Goal: Information Seeking & Learning: Learn about a topic

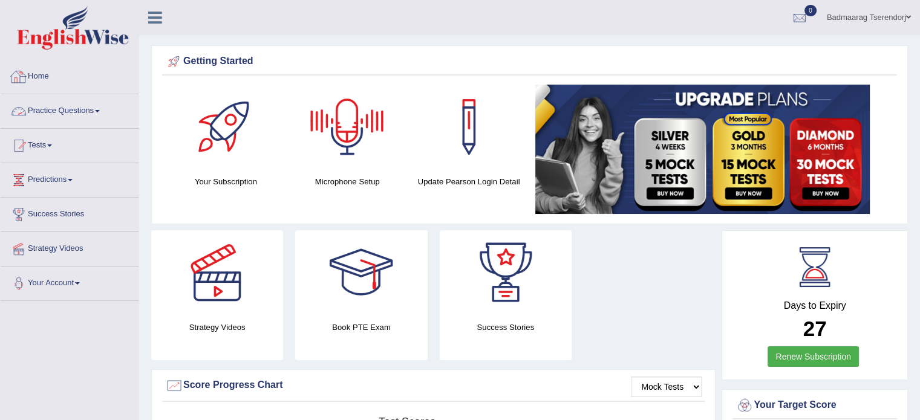
click at [96, 113] on link "Practice Questions" at bounding box center [70, 109] width 138 height 30
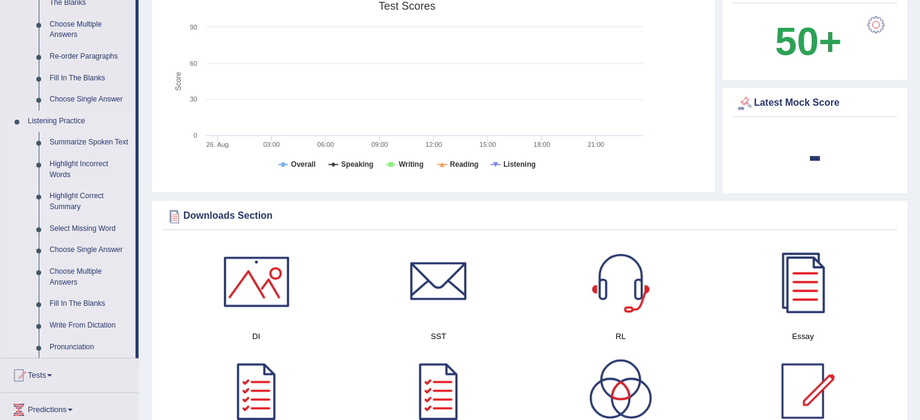
scroll to position [484, 0]
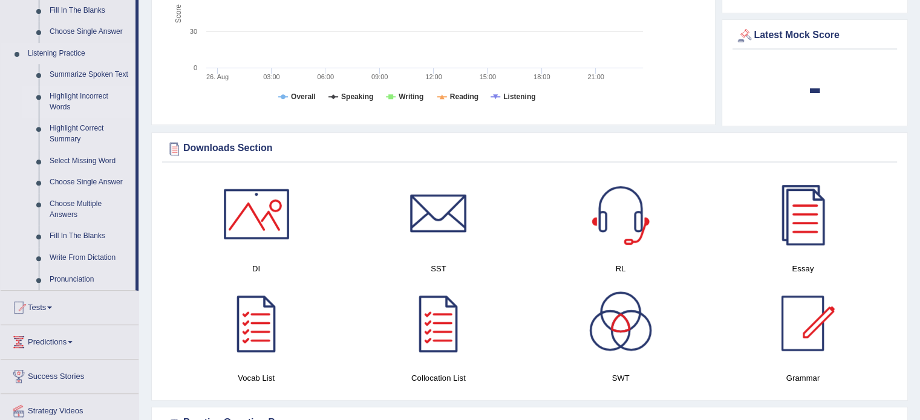
click at [75, 94] on link "Highlight Incorrect Words" at bounding box center [89, 102] width 91 height 32
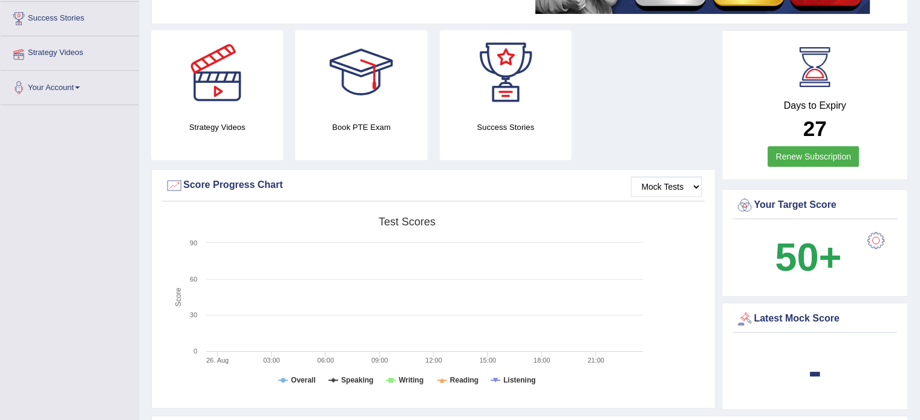
scroll to position [145, 0]
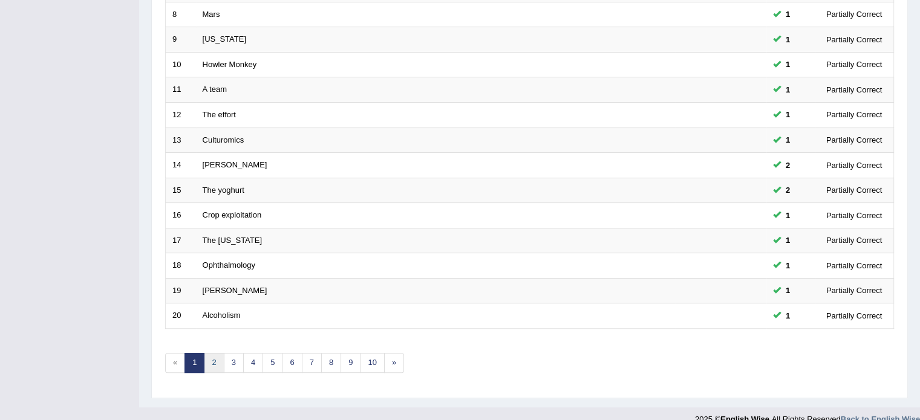
click at [213, 359] on link "2" at bounding box center [214, 363] width 20 height 20
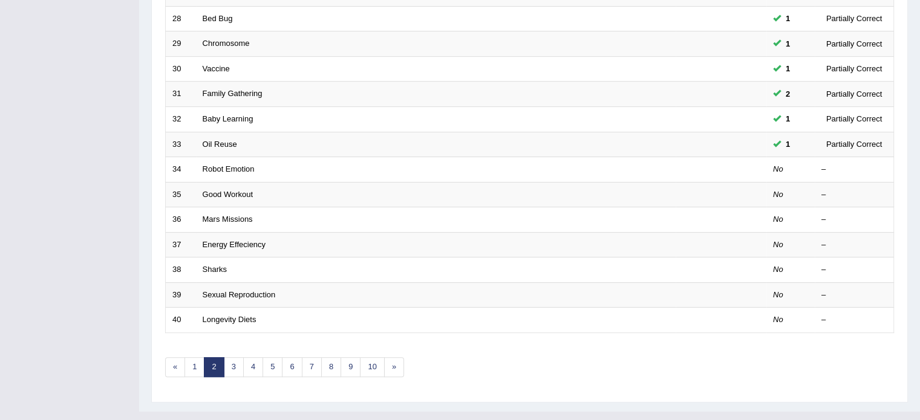
scroll to position [363, 0]
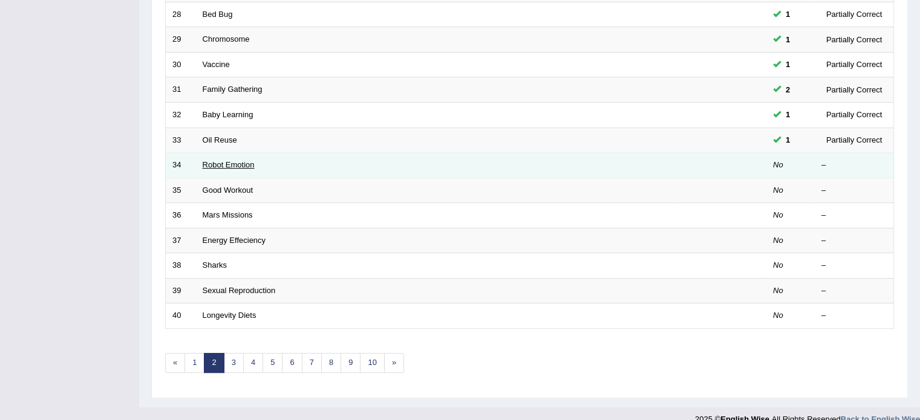
click at [232, 161] on link "Robot Emotion" at bounding box center [229, 164] width 52 height 9
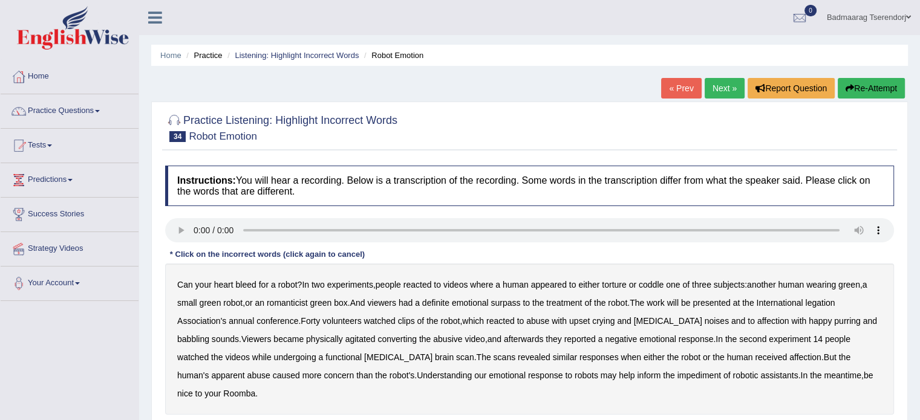
scroll to position [60, 0]
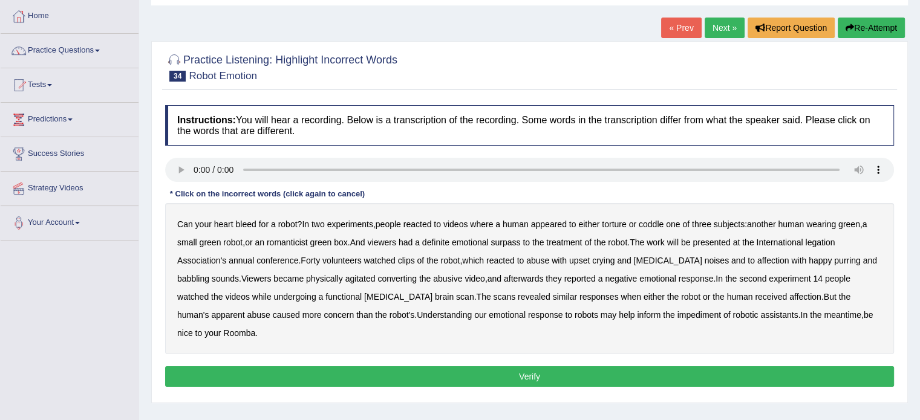
click at [556, 223] on b "appeared" at bounding box center [549, 225] width 36 height 10
click at [568, 241] on b "treatment" at bounding box center [564, 243] width 36 height 10
click at [622, 241] on b "robot" at bounding box center [617, 243] width 19 height 10
click at [565, 240] on b "treatment" at bounding box center [564, 243] width 36 height 10
click at [555, 220] on b "appeared" at bounding box center [549, 225] width 36 height 10
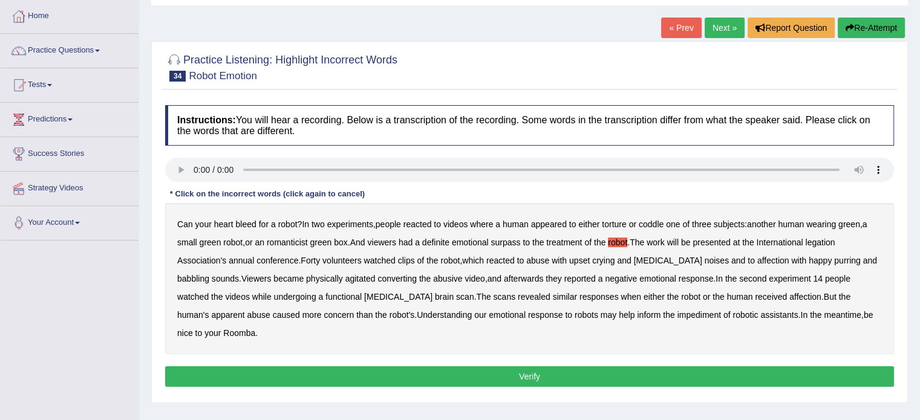
click at [618, 244] on b "robot" at bounding box center [617, 243] width 19 height 10
click at [293, 241] on b "romanticist" at bounding box center [287, 243] width 41 height 10
click at [517, 243] on b "surpass" at bounding box center [505, 243] width 30 height 10
click at [817, 243] on b "legation" at bounding box center [820, 243] width 30 height 10
click at [210, 258] on b "Association's" at bounding box center [201, 261] width 49 height 10
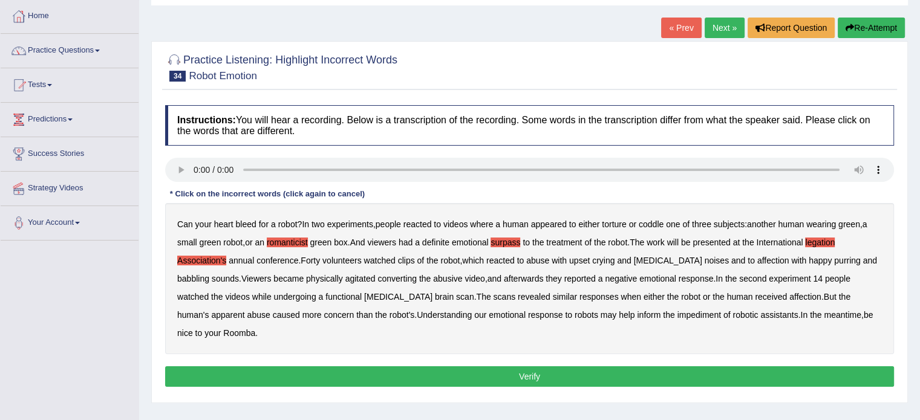
click at [210, 258] on b "Association's" at bounding box center [201, 261] width 49 height 10
click at [377, 280] on b "converting" at bounding box center [396, 279] width 39 height 10
click at [677, 315] on b "impediment" at bounding box center [699, 315] width 44 height 10
click at [563, 366] on button "Verify" at bounding box center [529, 376] width 729 height 21
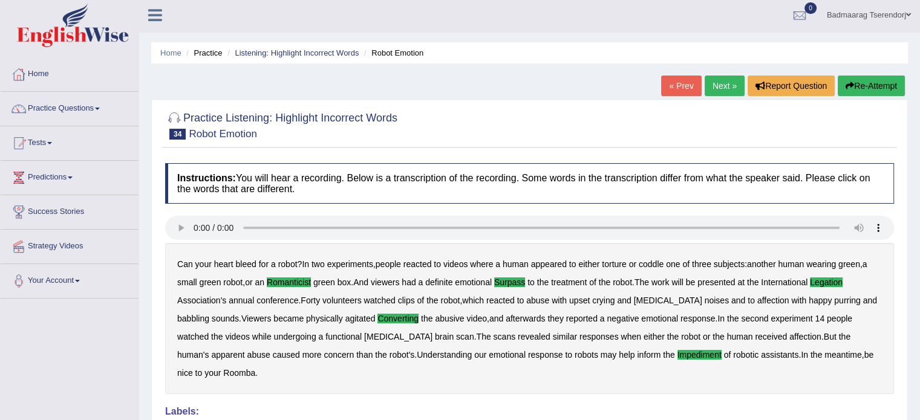
scroll to position [0, 0]
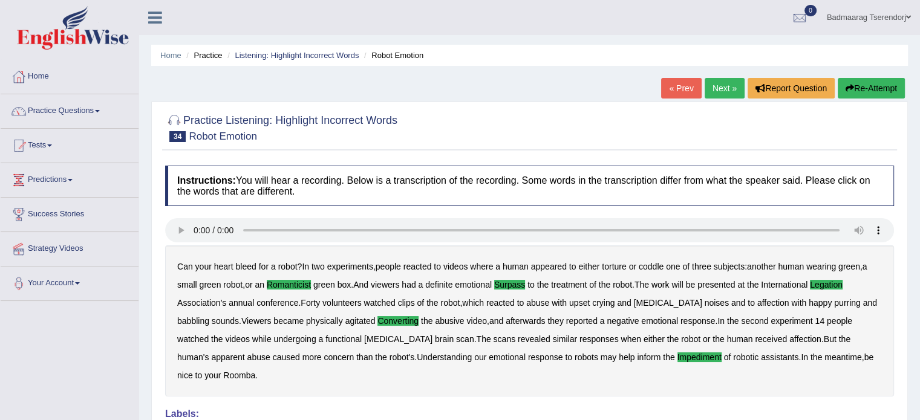
click at [726, 86] on link "Next »" at bounding box center [725, 88] width 40 height 21
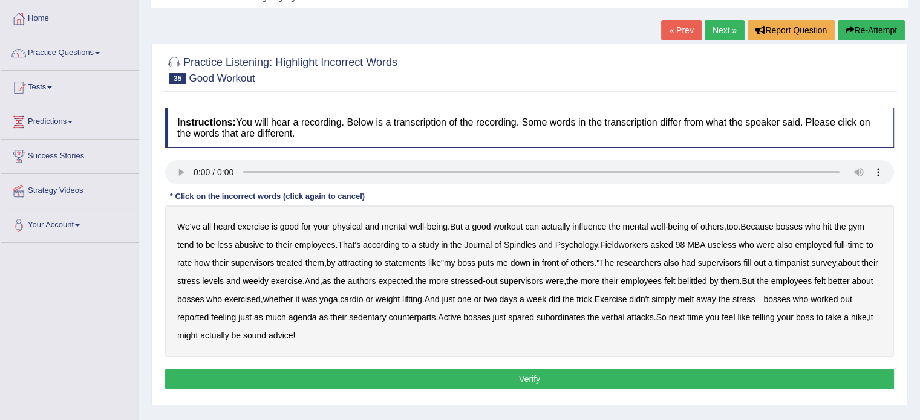
scroll to position [60, 0]
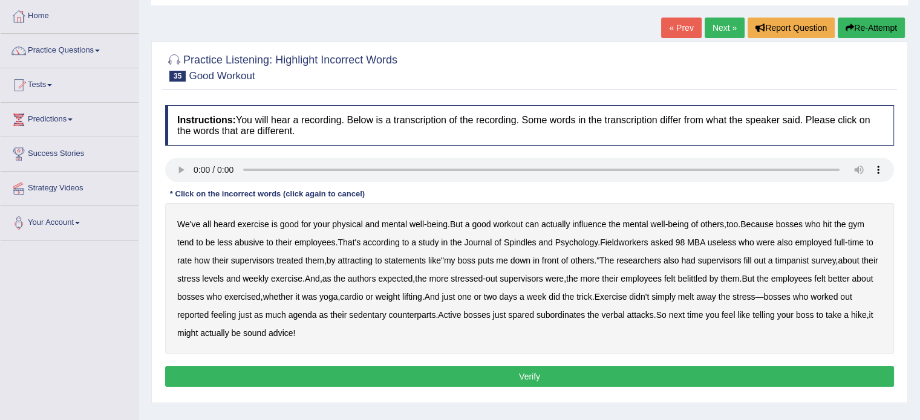
click at [529, 243] on b "Spindles" at bounding box center [520, 243] width 33 height 10
click at [641, 244] on b "Fieldworkers" at bounding box center [624, 243] width 48 height 10
click at [366, 259] on b "attracting" at bounding box center [354, 261] width 35 height 10
click at [806, 259] on b "timpanist" at bounding box center [792, 261] width 34 height 10
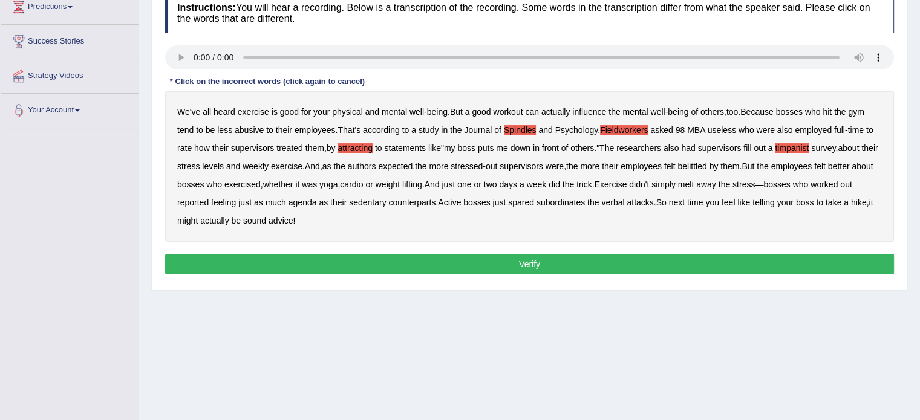
scroll to position [181, 0]
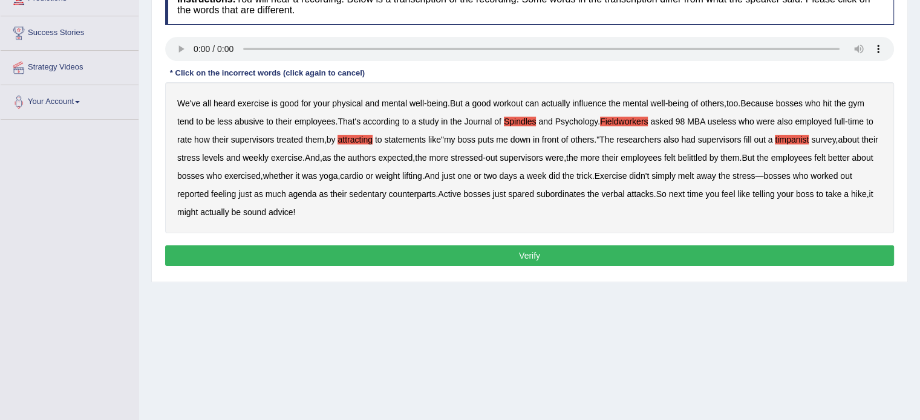
click at [530, 260] on button "Verify" at bounding box center [529, 256] width 729 height 21
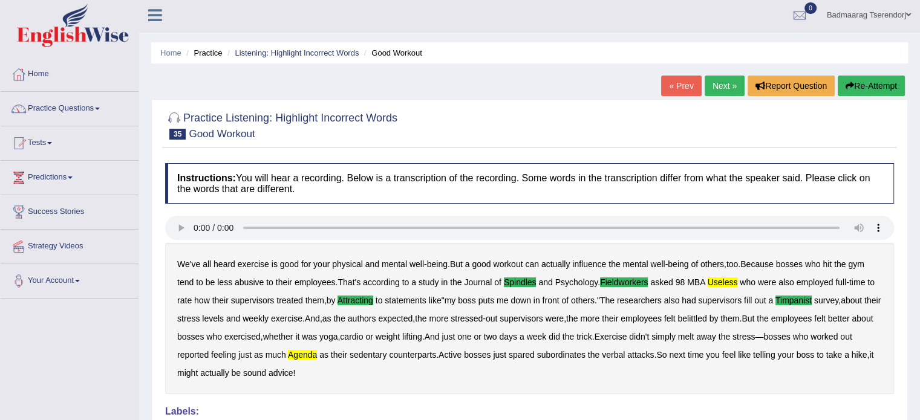
scroll to position [0, 0]
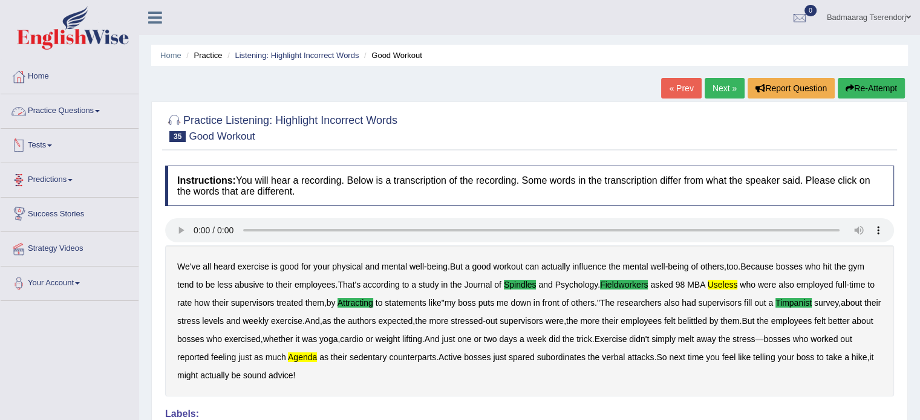
click at [103, 108] on link "Practice Questions" at bounding box center [70, 109] width 138 height 30
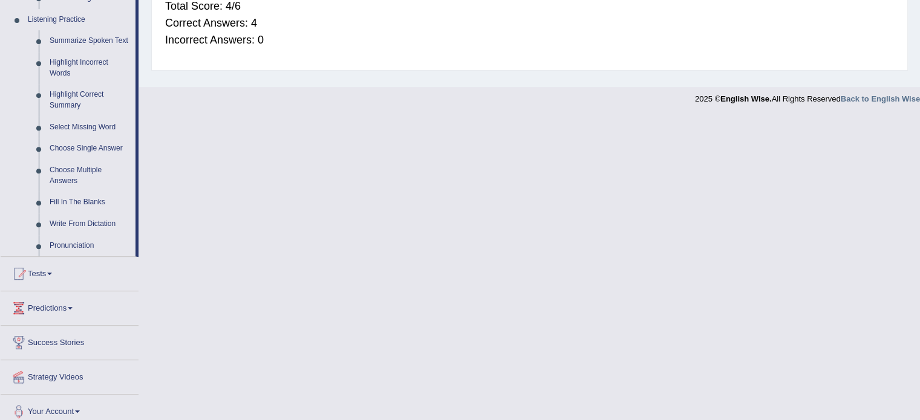
scroll to position [526, 0]
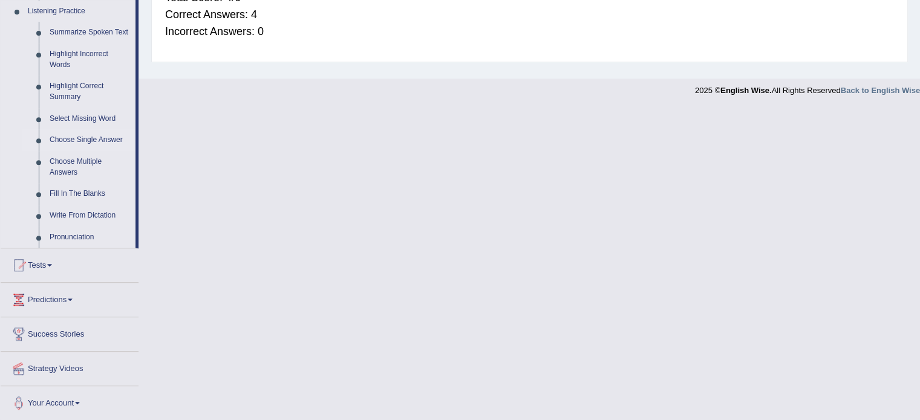
click at [77, 140] on link "Choose Single Answer" at bounding box center [89, 140] width 91 height 22
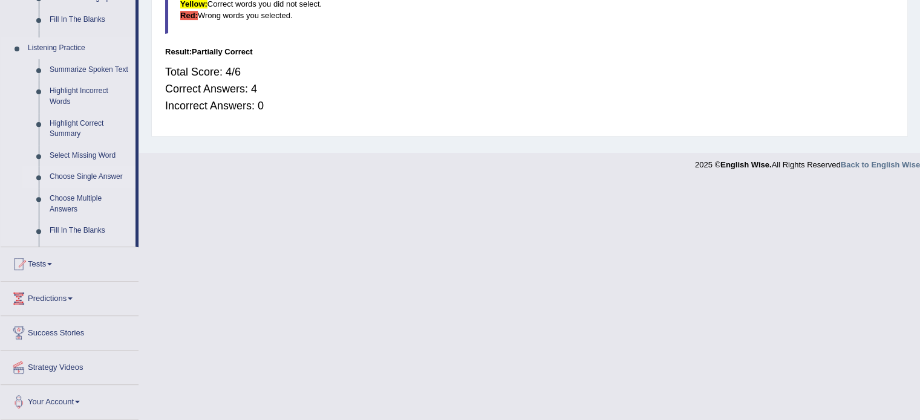
scroll to position [215, 0]
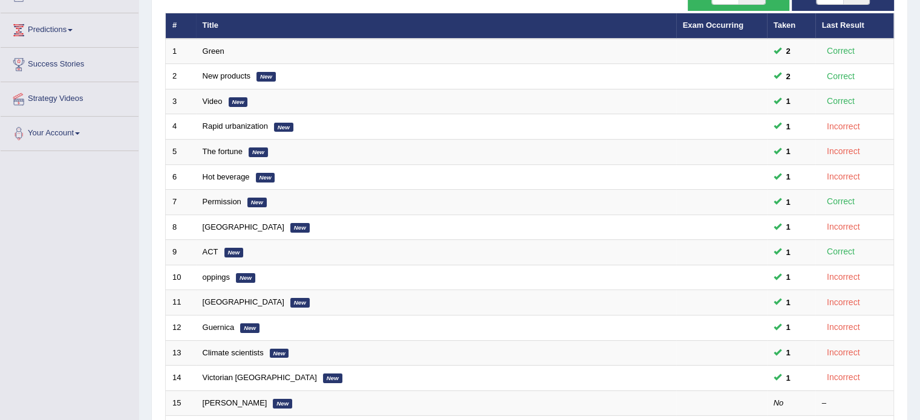
scroll to position [121, 0]
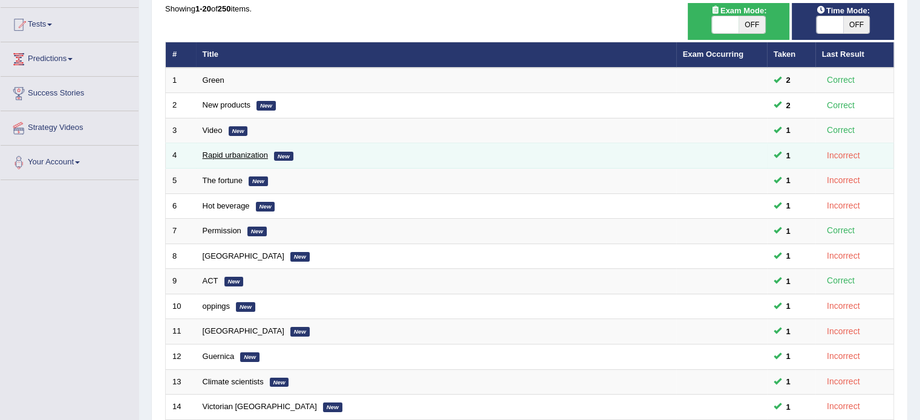
click at [217, 154] on link "Rapid urbanization" at bounding box center [235, 155] width 65 height 9
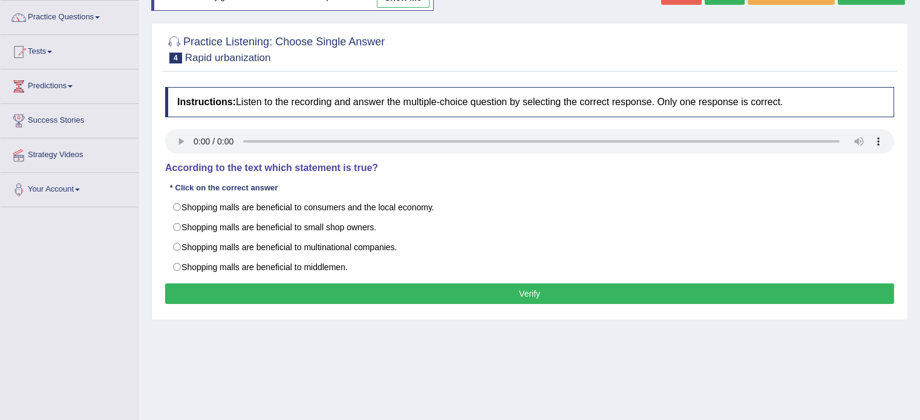
scroll to position [121, 0]
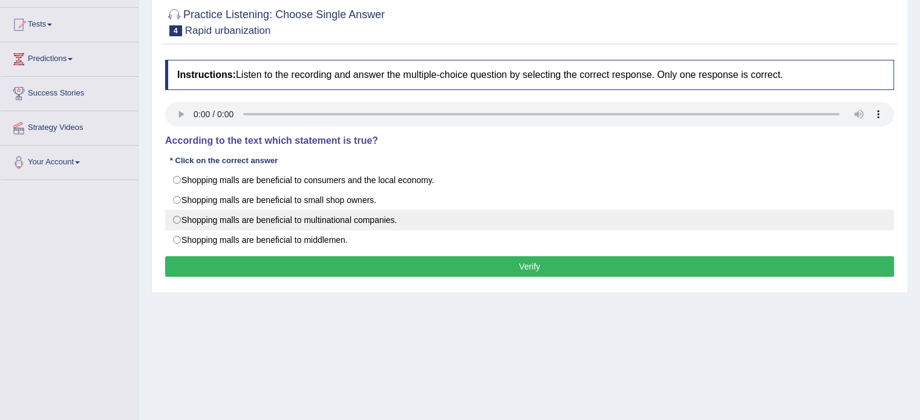
click at [305, 222] on label "Shopping malls are beneficial to multinational companies." at bounding box center [529, 220] width 729 height 21
radio input "true"
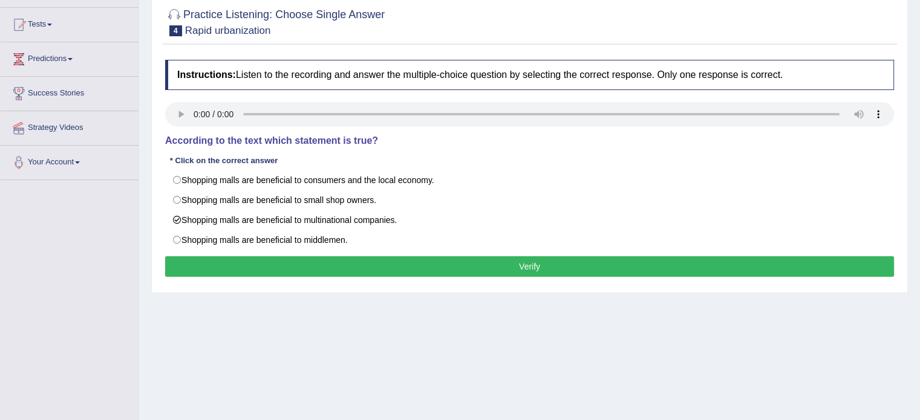
click at [396, 268] on button "Verify" at bounding box center [529, 266] width 729 height 21
